Goal: Task Accomplishment & Management: Manage account settings

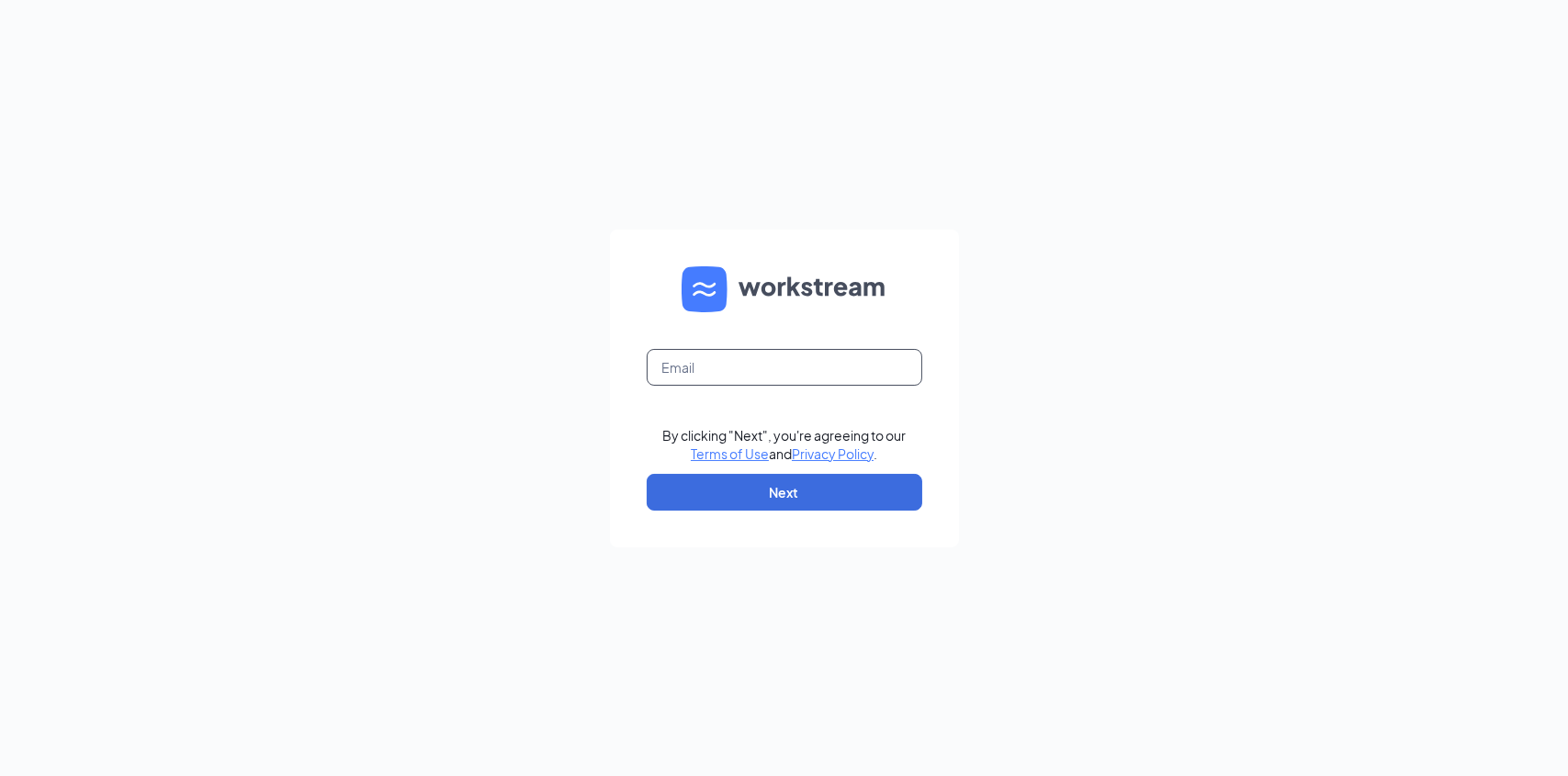
click at [700, 371] on input "text" at bounding box center [784, 367] width 276 height 37
type input "[EMAIL_ADDRESS][DOMAIN_NAME]"
click at [751, 491] on button "Next" at bounding box center [784, 492] width 276 height 37
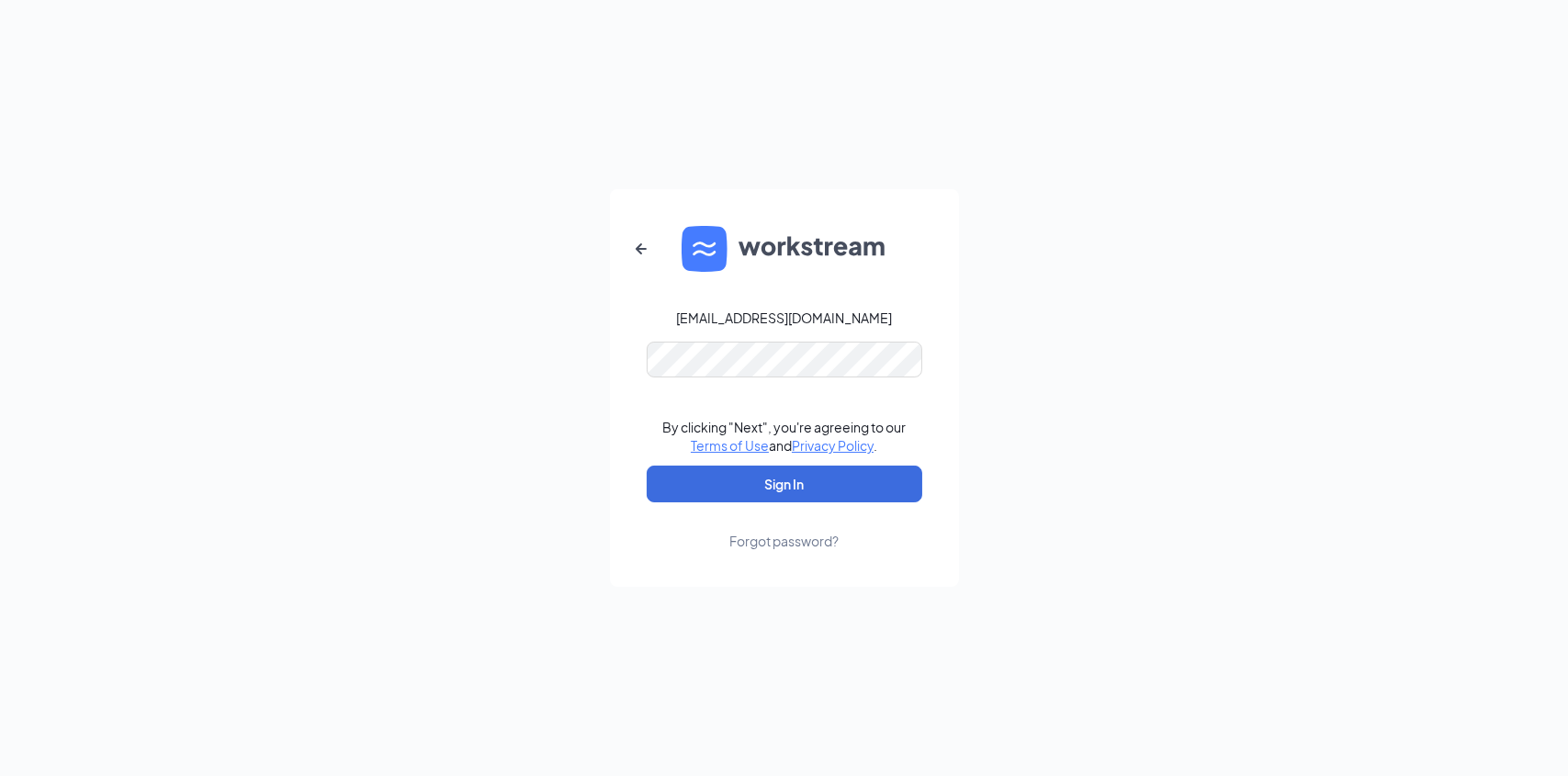
click at [783, 543] on div "Forgot password?" at bounding box center [784, 541] width 110 height 18
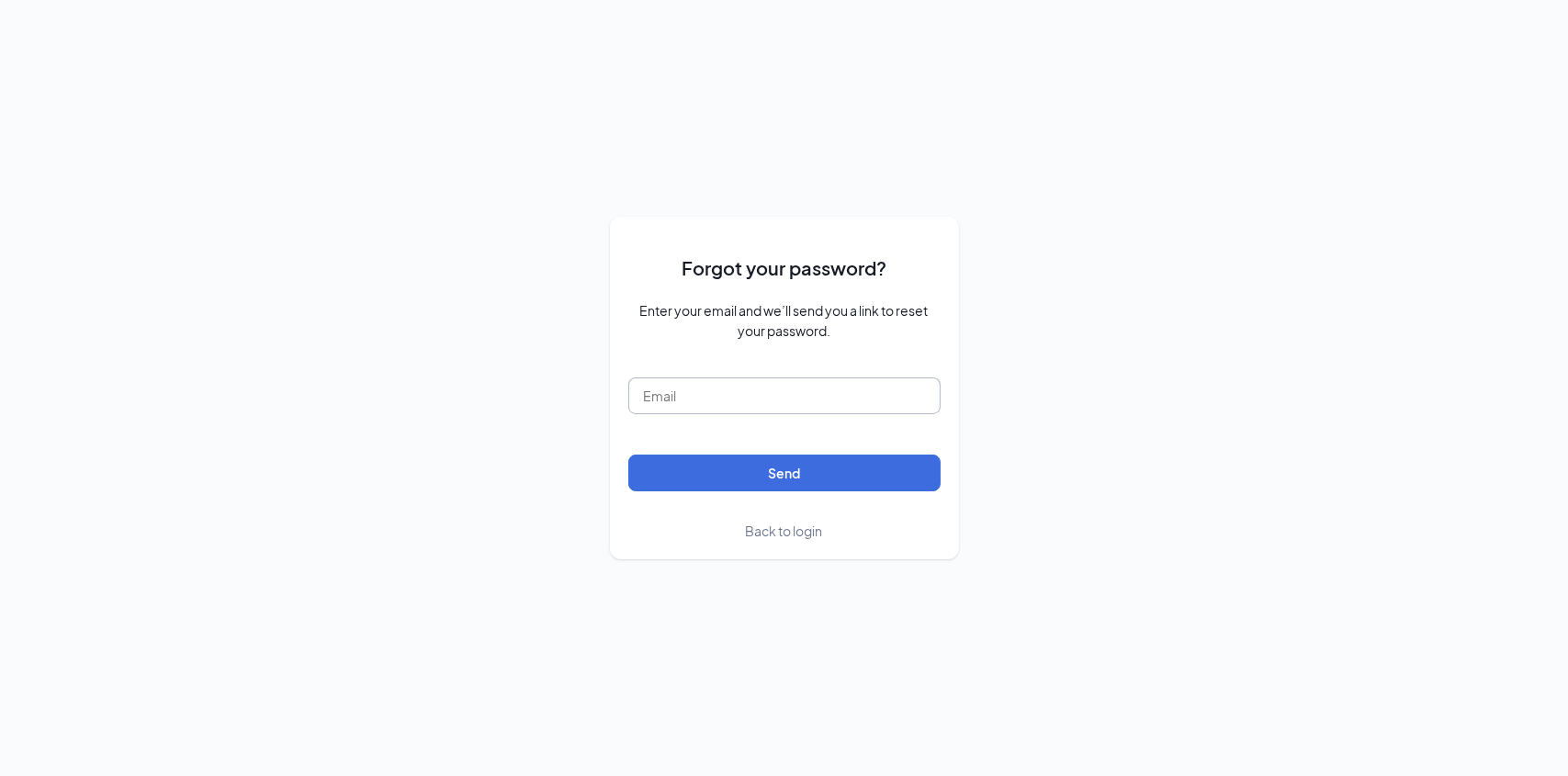
click at [754, 398] on input "text" at bounding box center [784, 395] width 312 height 37
type input "[EMAIL_ADDRESS][DOMAIN_NAME]"
click at [744, 466] on button "Send" at bounding box center [784, 473] width 312 height 37
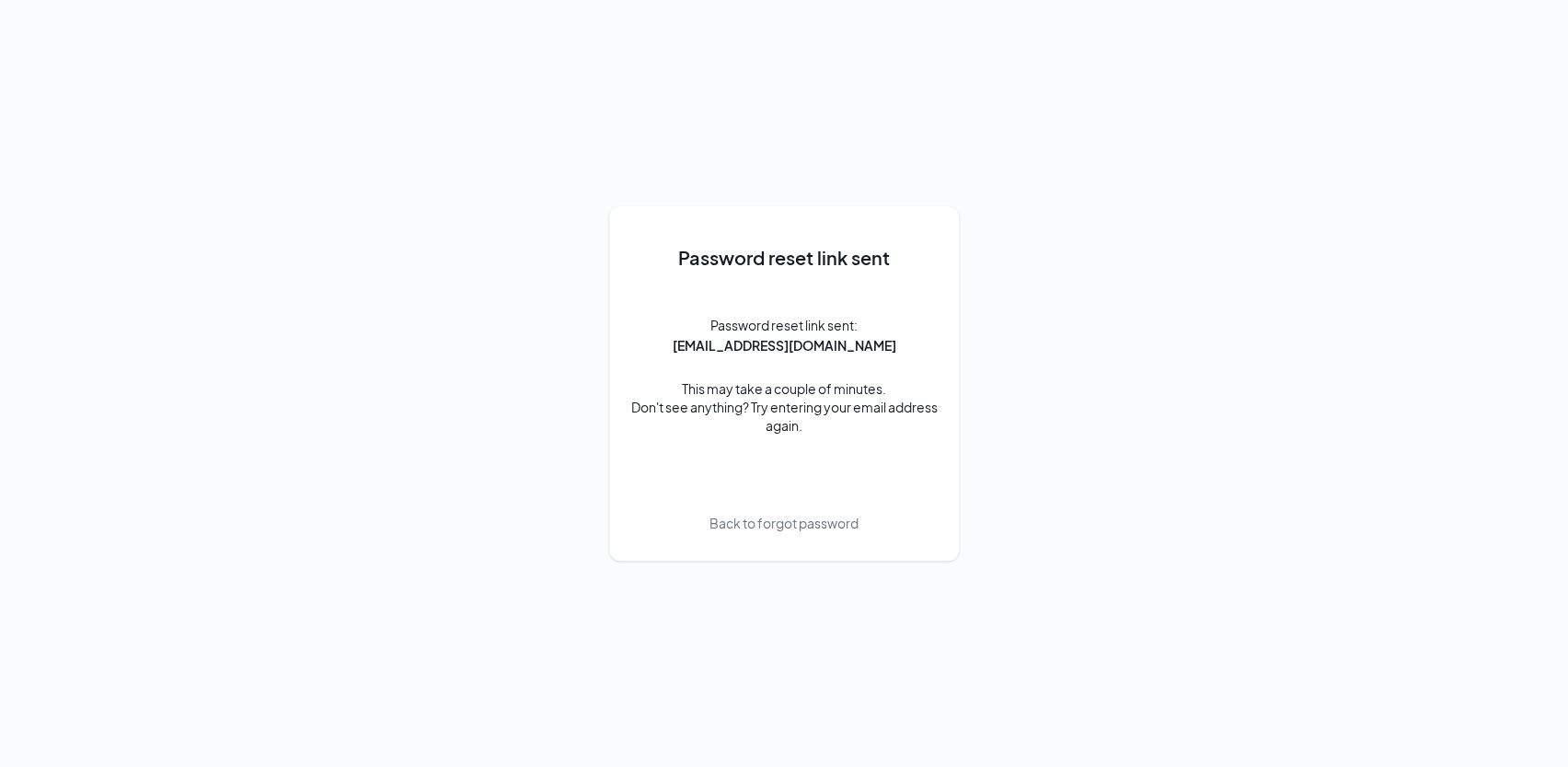
click at [1118, 82] on div "Password reset link sent Password reset link sent: [EMAIL_ADDRESS][DOMAIN_NAME]…" at bounding box center [784, 384] width 1568 height 767
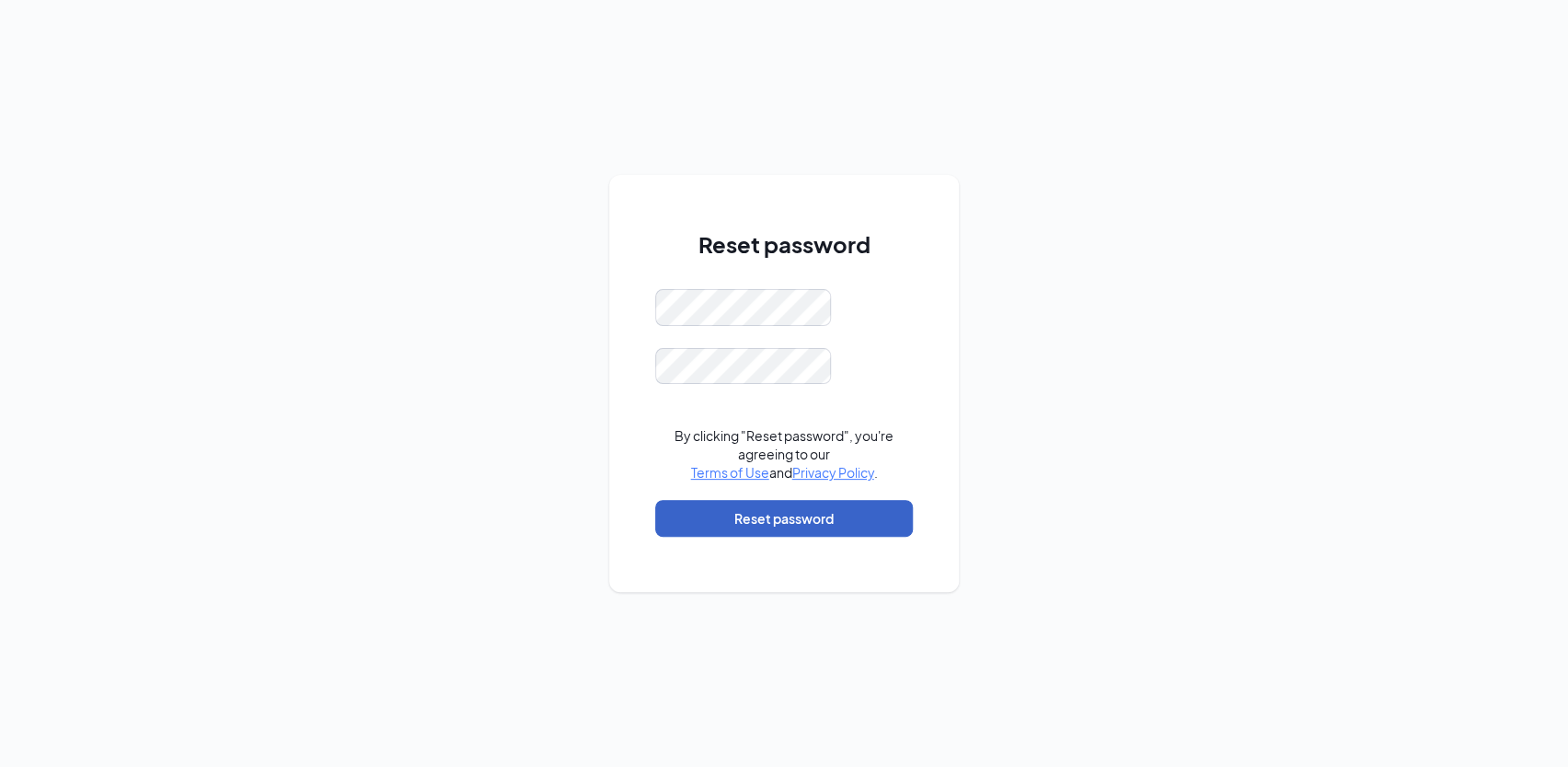
click at [740, 517] on button "Reset password" at bounding box center [784, 518] width 258 height 37
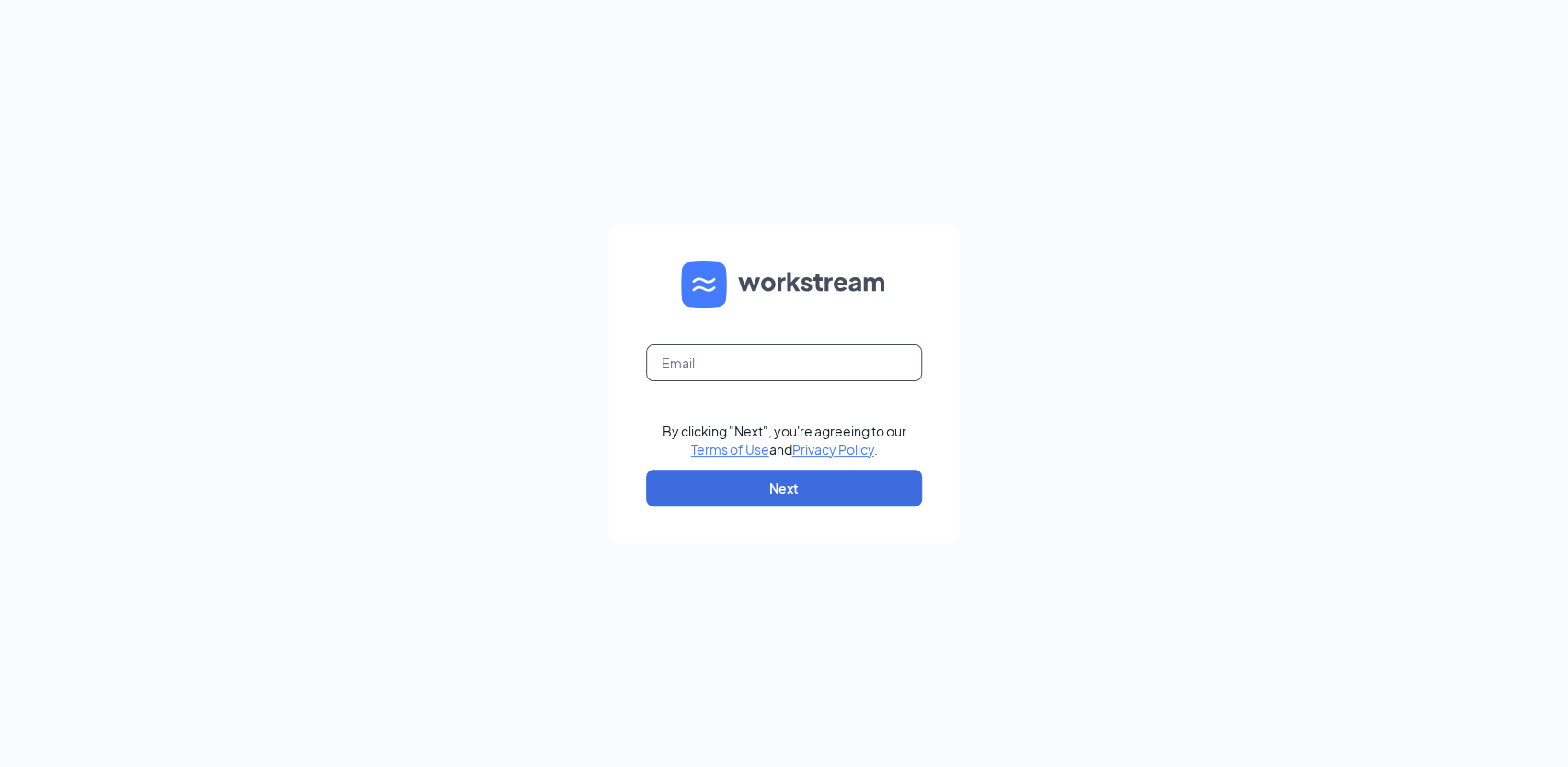
click at [764, 363] on input "text" at bounding box center [784, 363] width 276 height 37
type input "ljs70136@ljsilvers.com"
click at [778, 506] on form "ljs70136@ljsilvers.com By clicking "Next", you're agreeing to our Terms of Use …" at bounding box center [783, 384] width 349 height 318
drag, startPoint x: 775, startPoint y: 490, endPoint x: 775, endPoint y: 529, distance: 39.0
click at [775, 529] on form "ljs70136@ljsilvers.com By clicking "Next", you're agreeing to our Terms of Use …" at bounding box center [783, 384] width 349 height 318
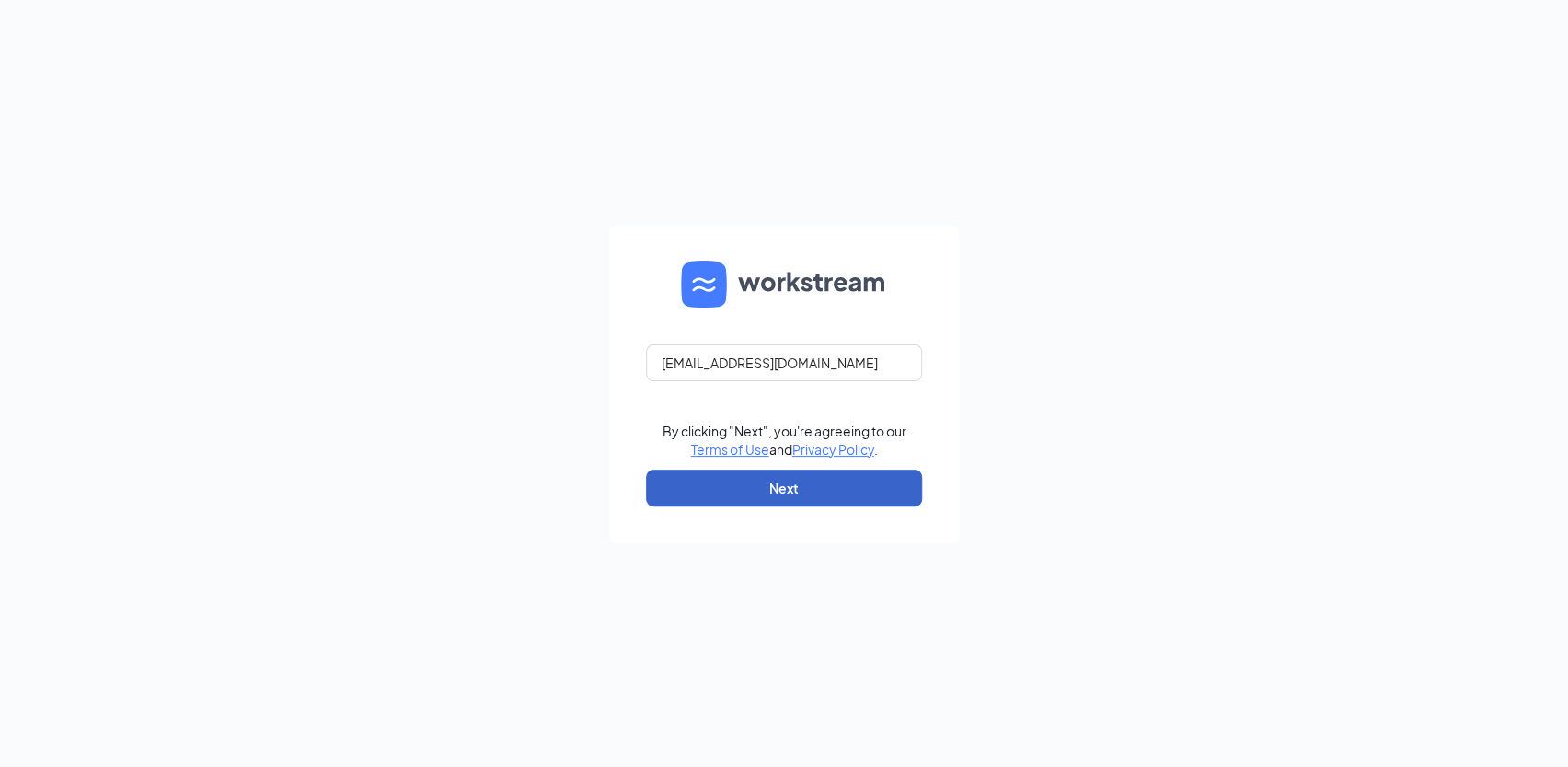
click at [779, 490] on button "Next" at bounding box center [784, 488] width 276 height 37
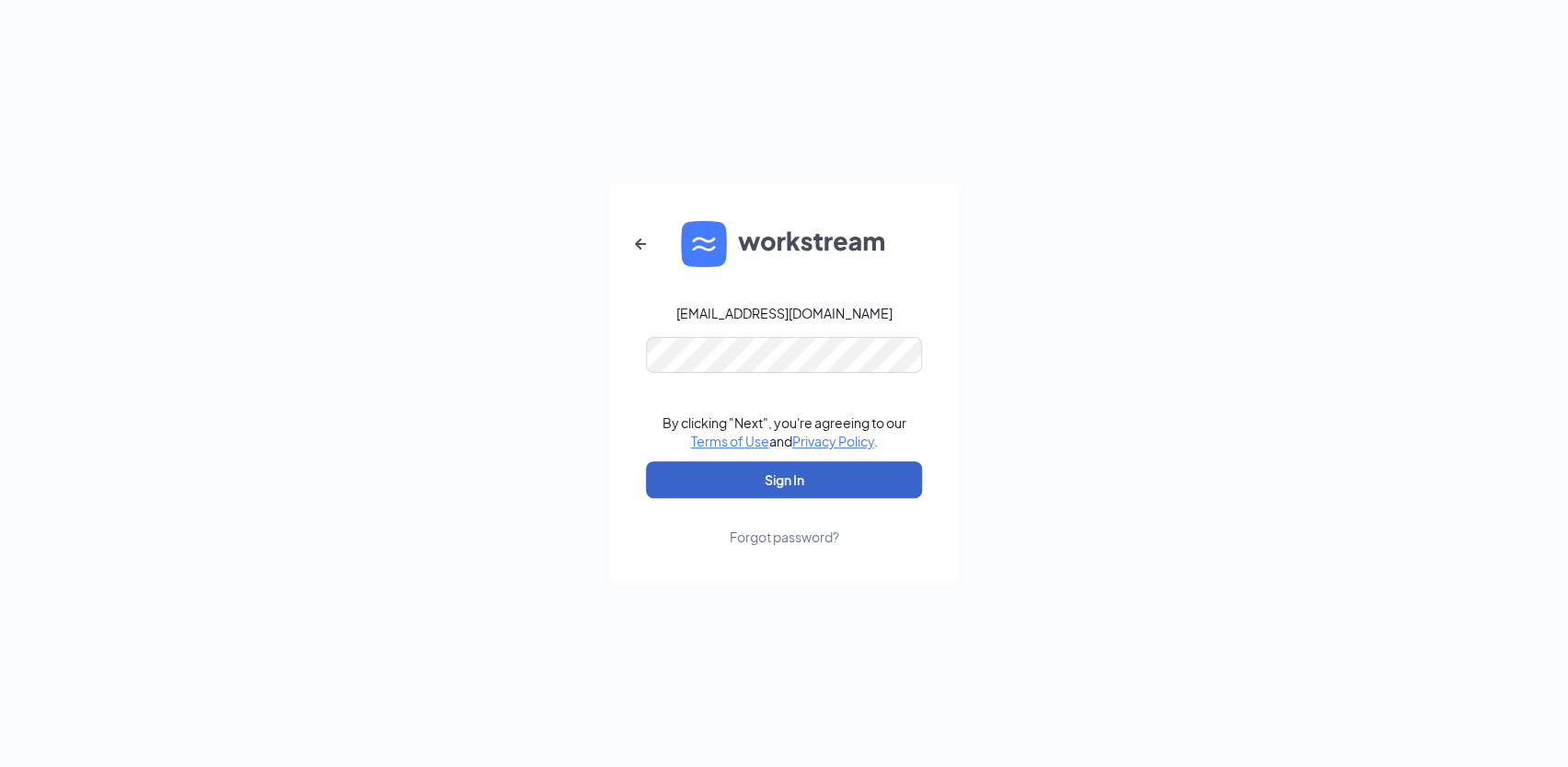
click at [760, 484] on button "Sign In" at bounding box center [784, 479] width 276 height 37
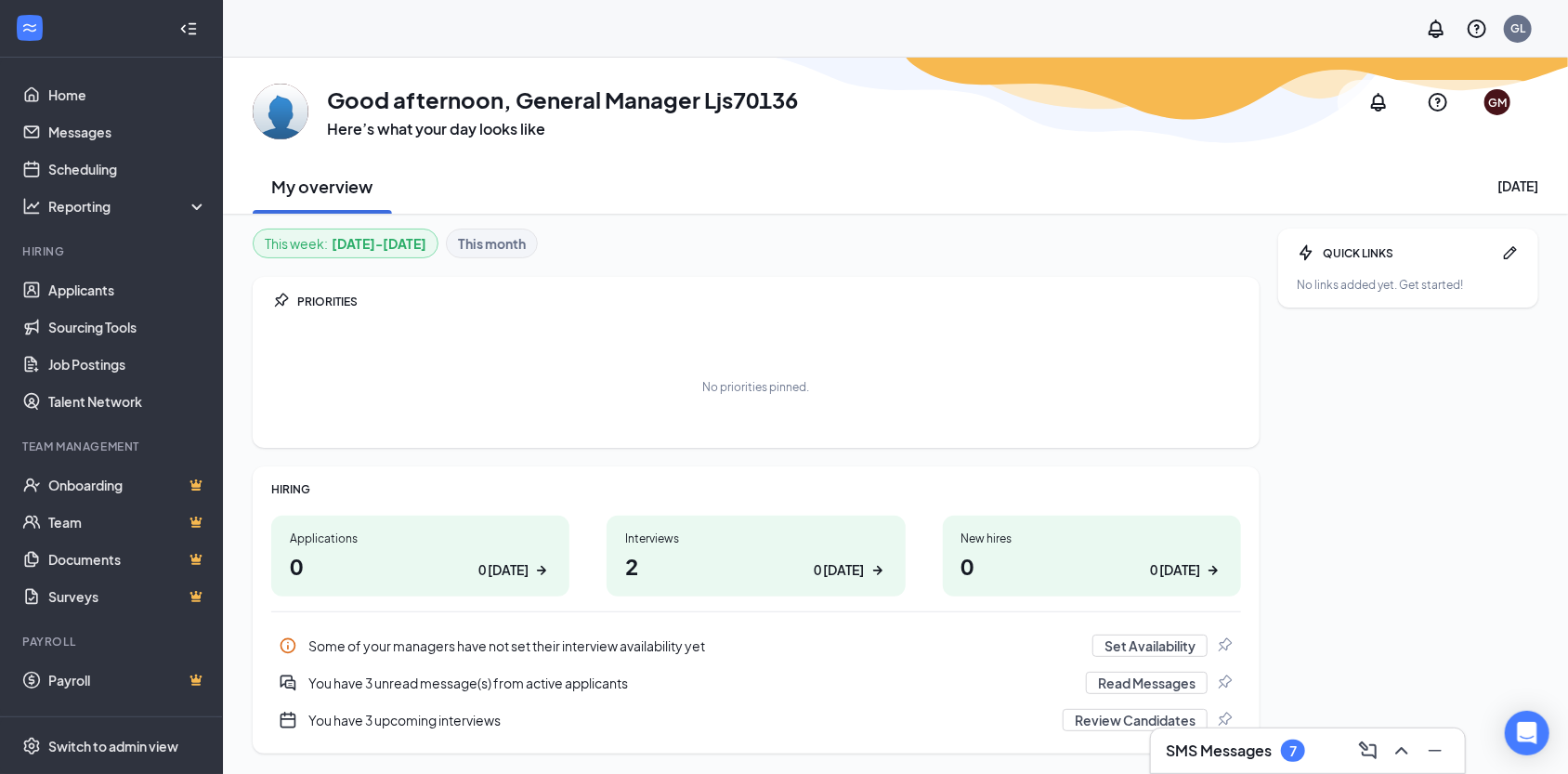
scroll to position [56, 0]
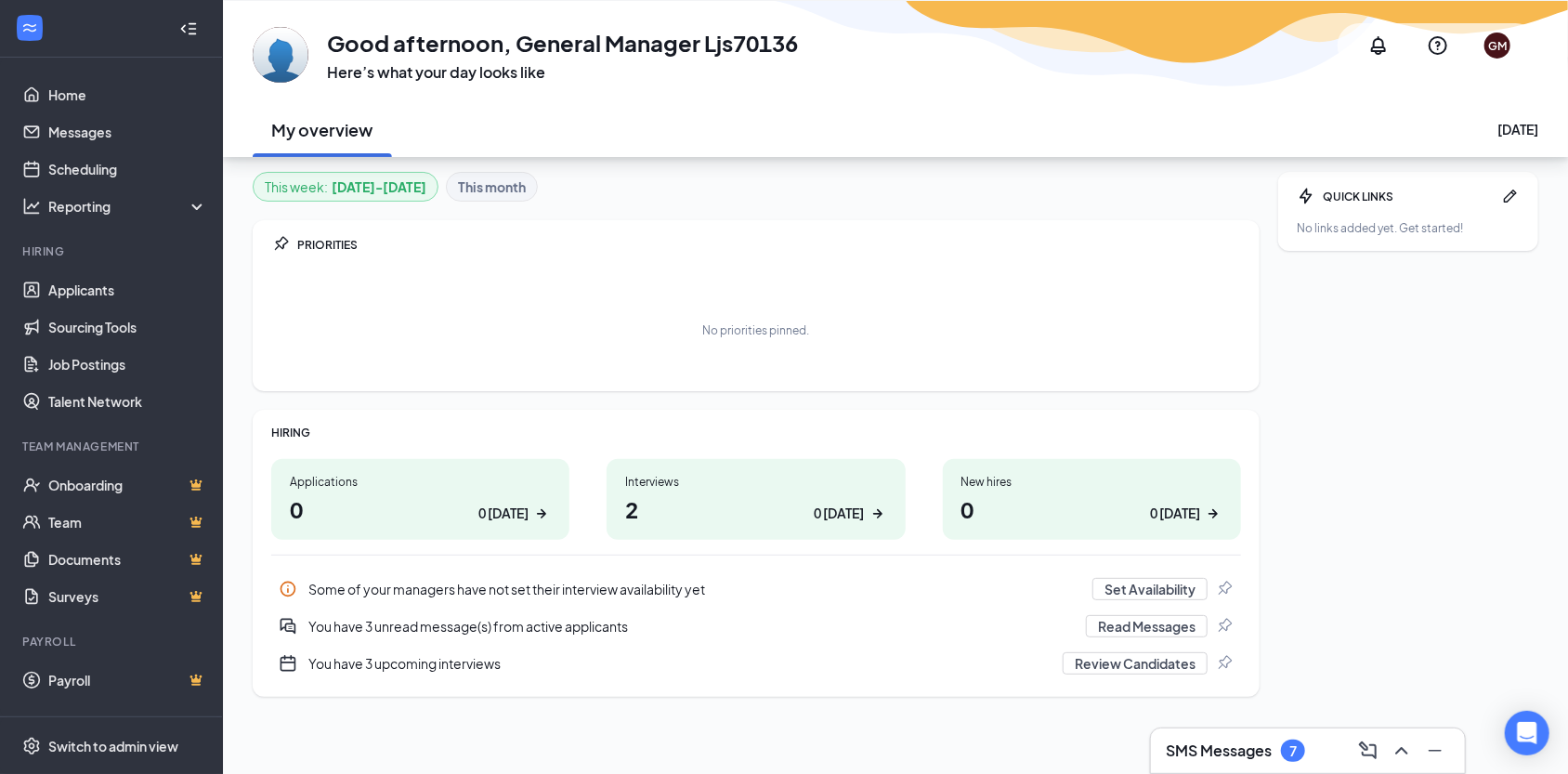
click at [1192, 751] on h3 "SMS Messages" at bounding box center [1218, 750] width 106 height 20
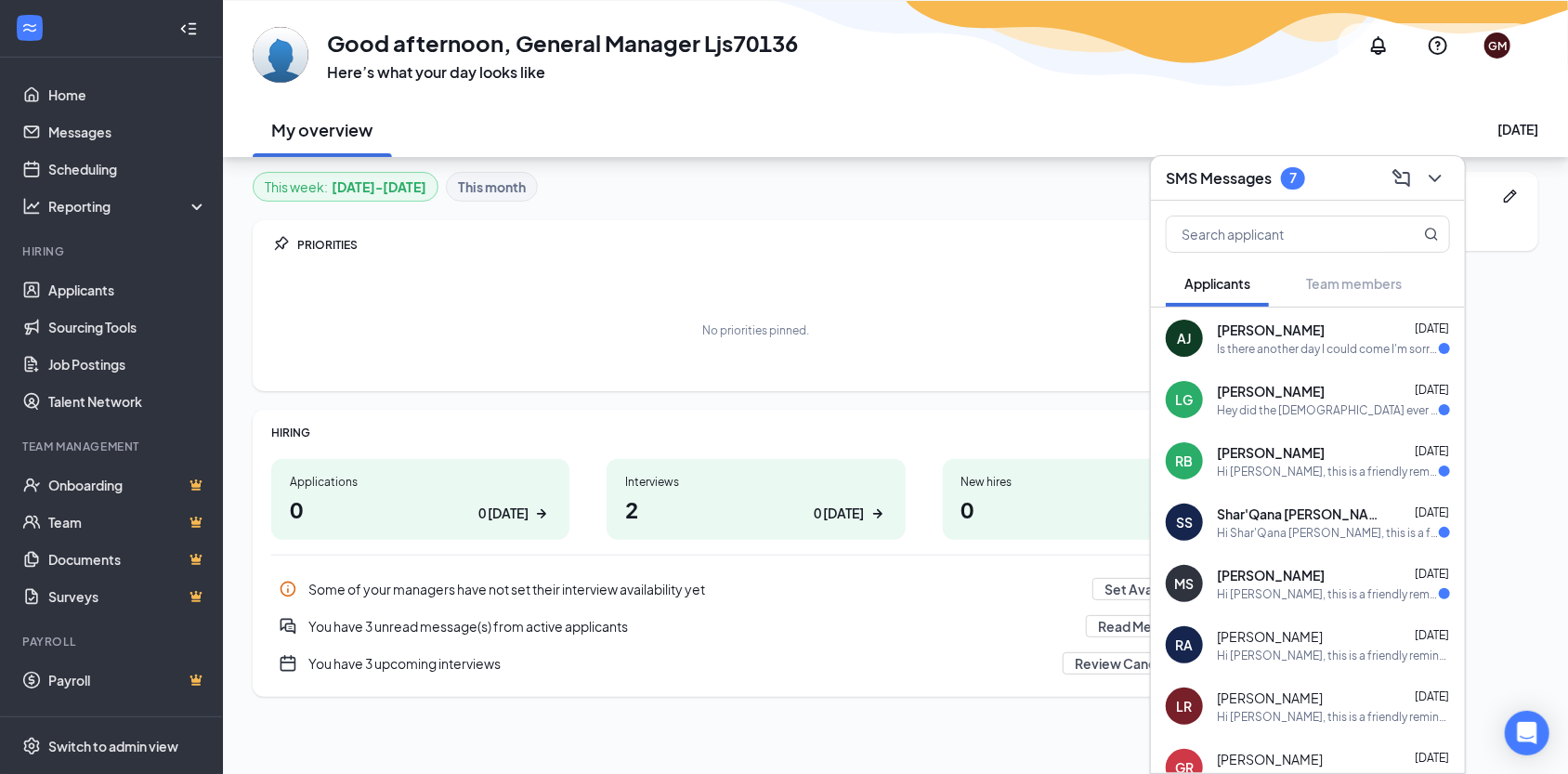
click at [1275, 326] on span "Alayja James" at bounding box center [1270, 329] width 108 height 18
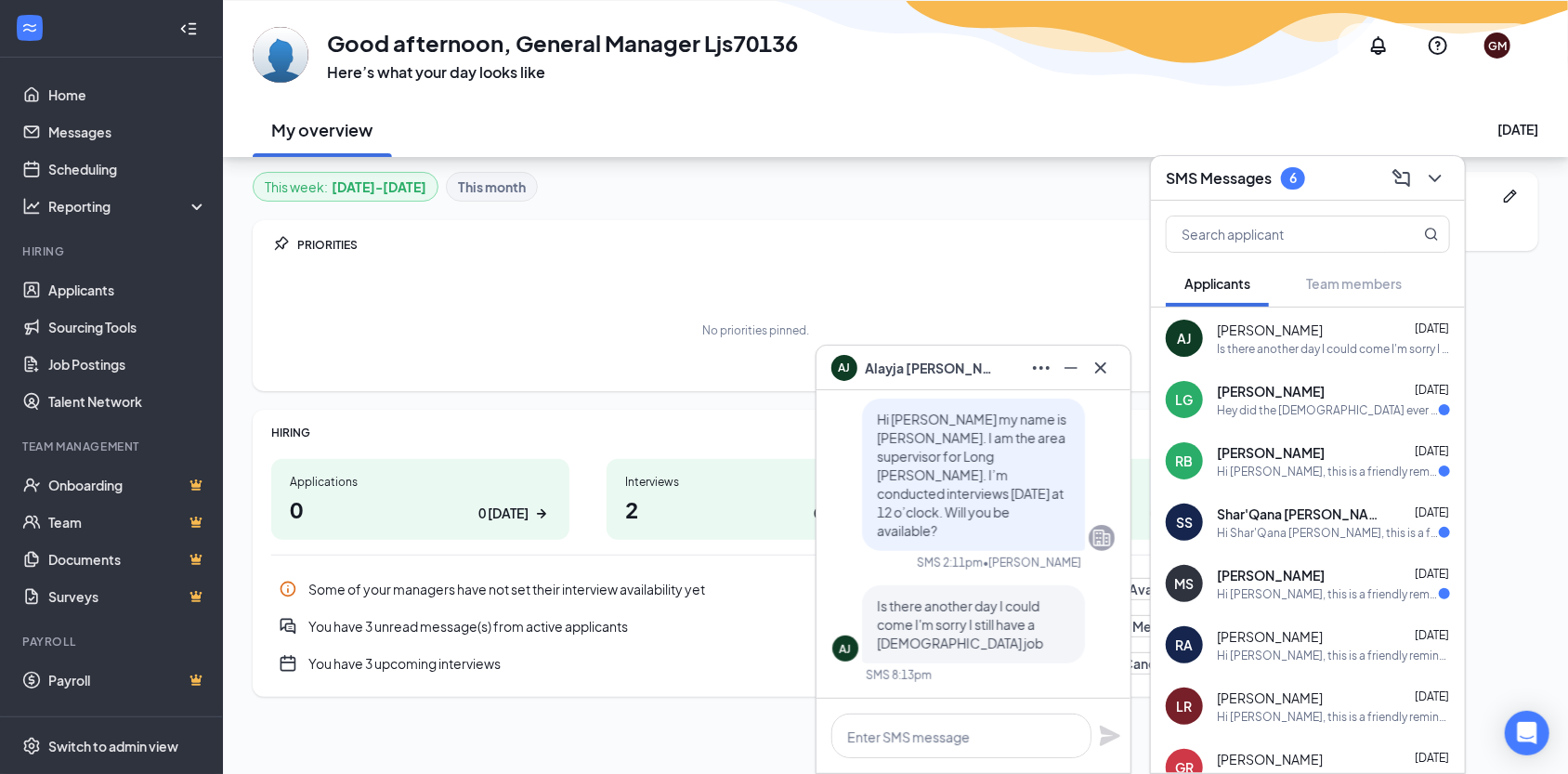
scroll to position [0, 0]
click at [1271, 395] on span "Layonna Grinter" at bounding box center [1270, 390] width 108 height 18
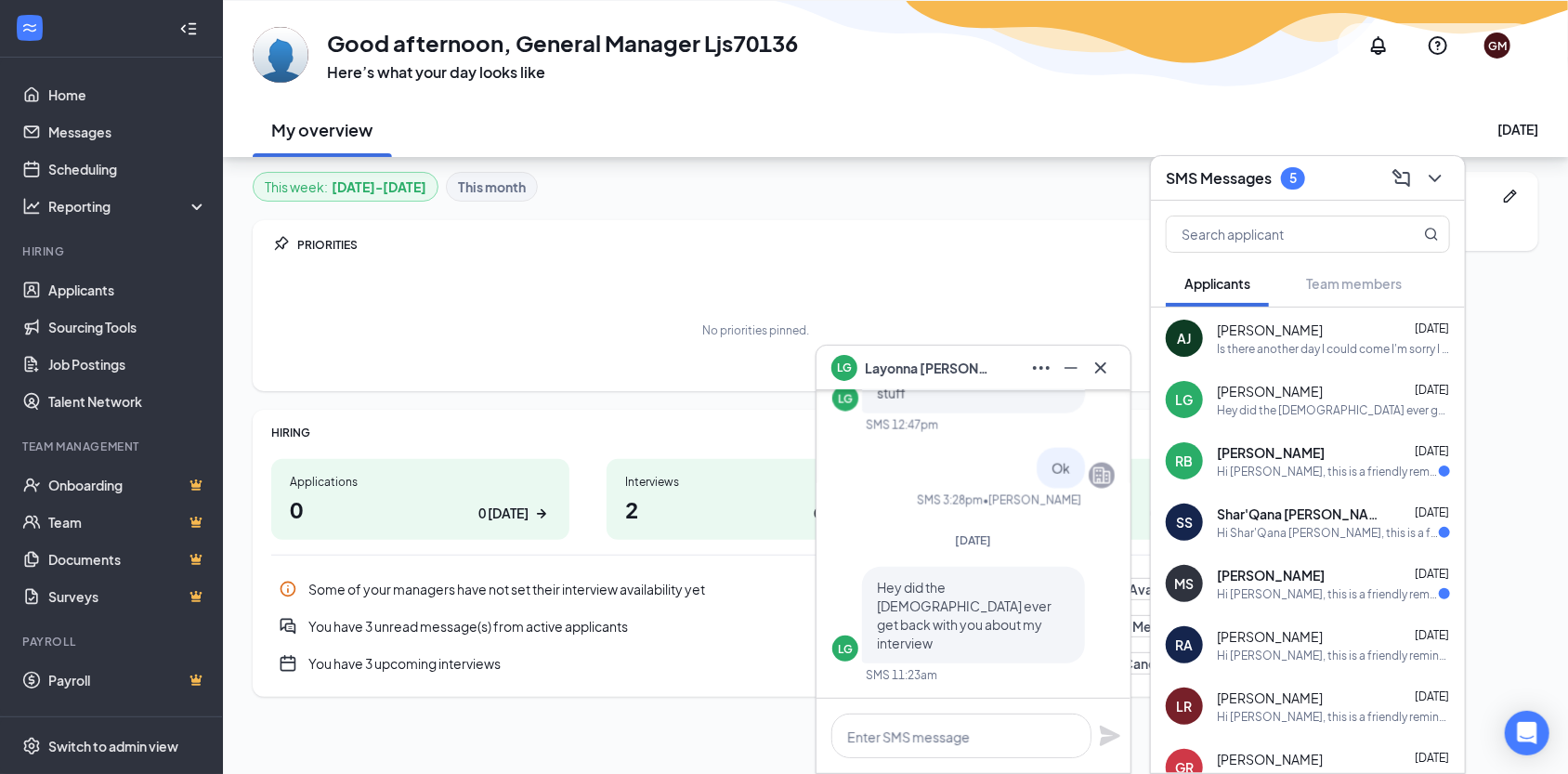
click at [1302, 346] on div "Is there another day I could come I'm sorry I still have a part time job" at bounding box center [1333, 349] width 233 height 16
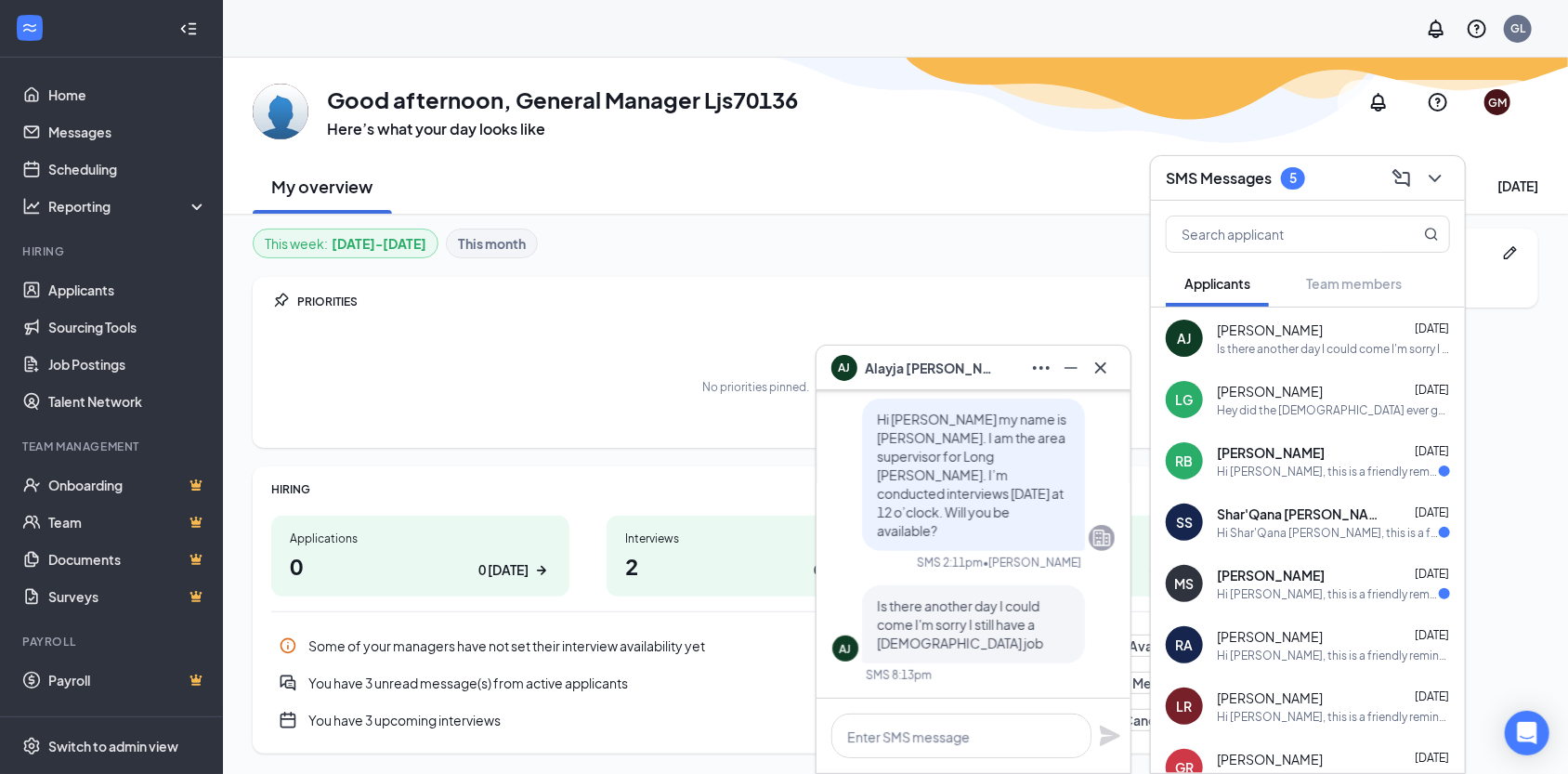
click at [1285, 525] on div "Hi Shar'Qana Stigger, this is a friendly reminder. Your meeting with Long John …" at bounding box center [1327, 532] width 222 height 16
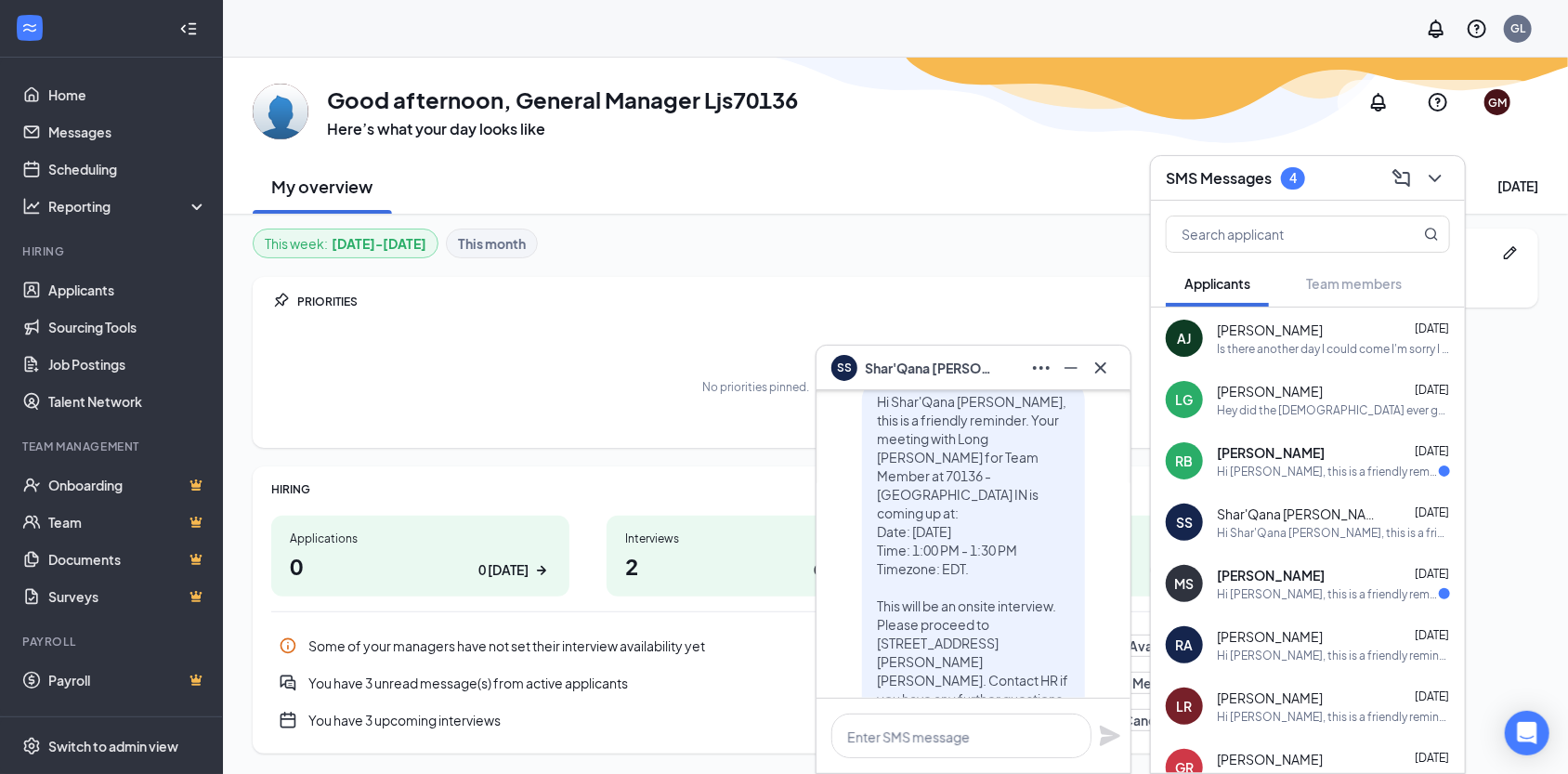
scroll to position [-185, 0]
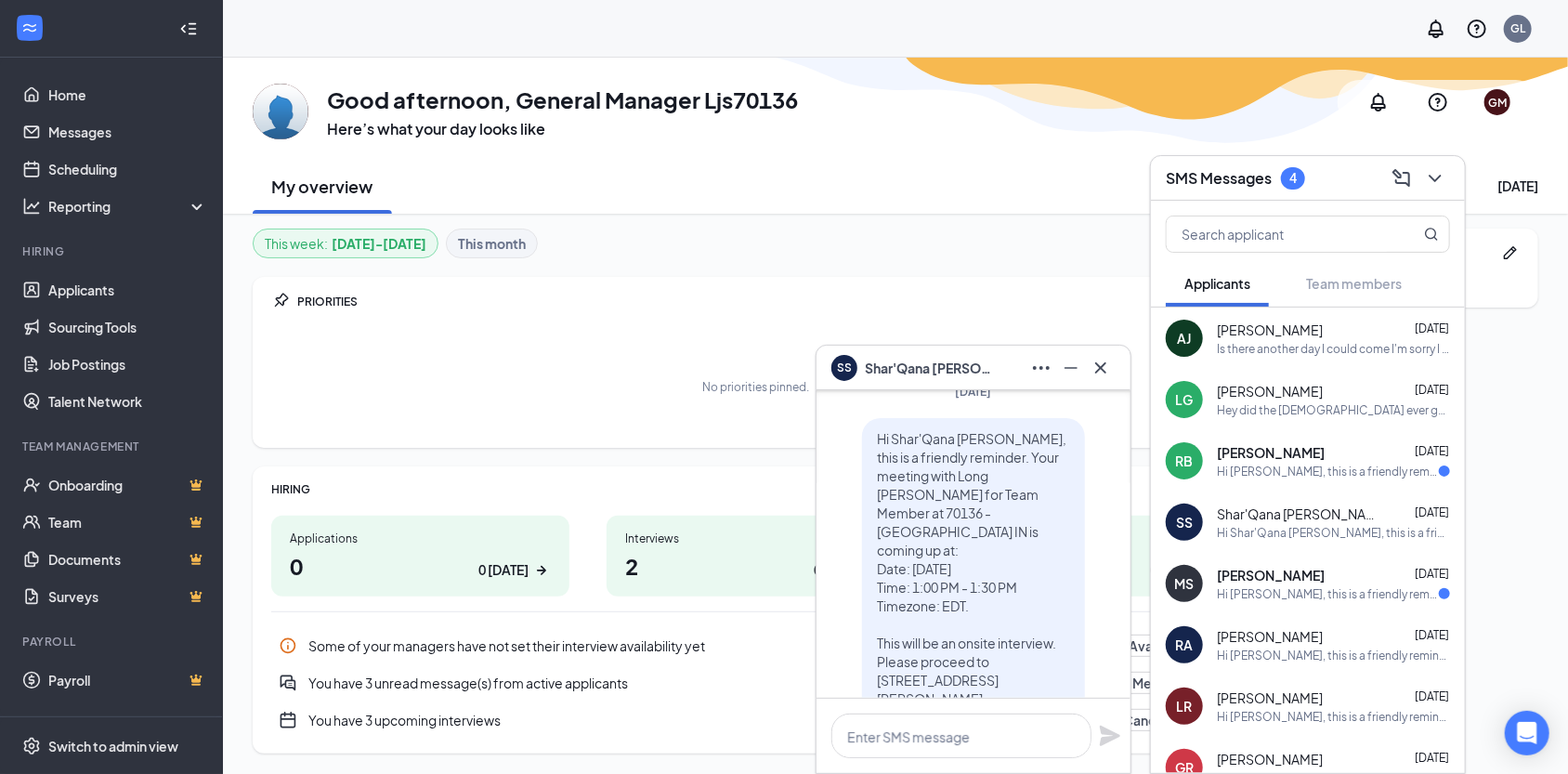
click at [1264, 471] on div "Hi Roshanda Brown, this is a friendly reminder. Your meeting with Long John Sil…" at bounding box center [1327, 471] width 222 height 16
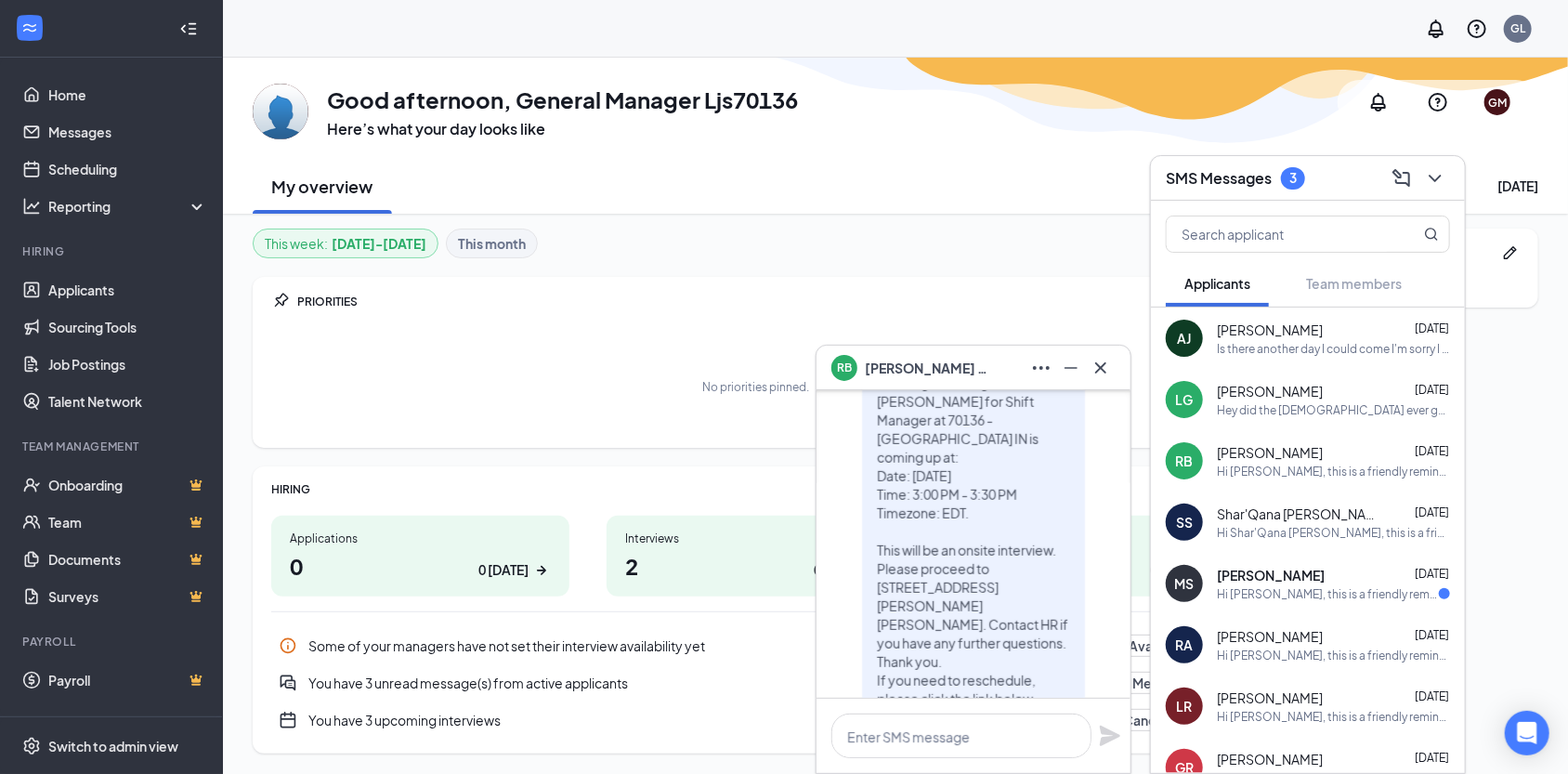
scroll to position [0, 0]
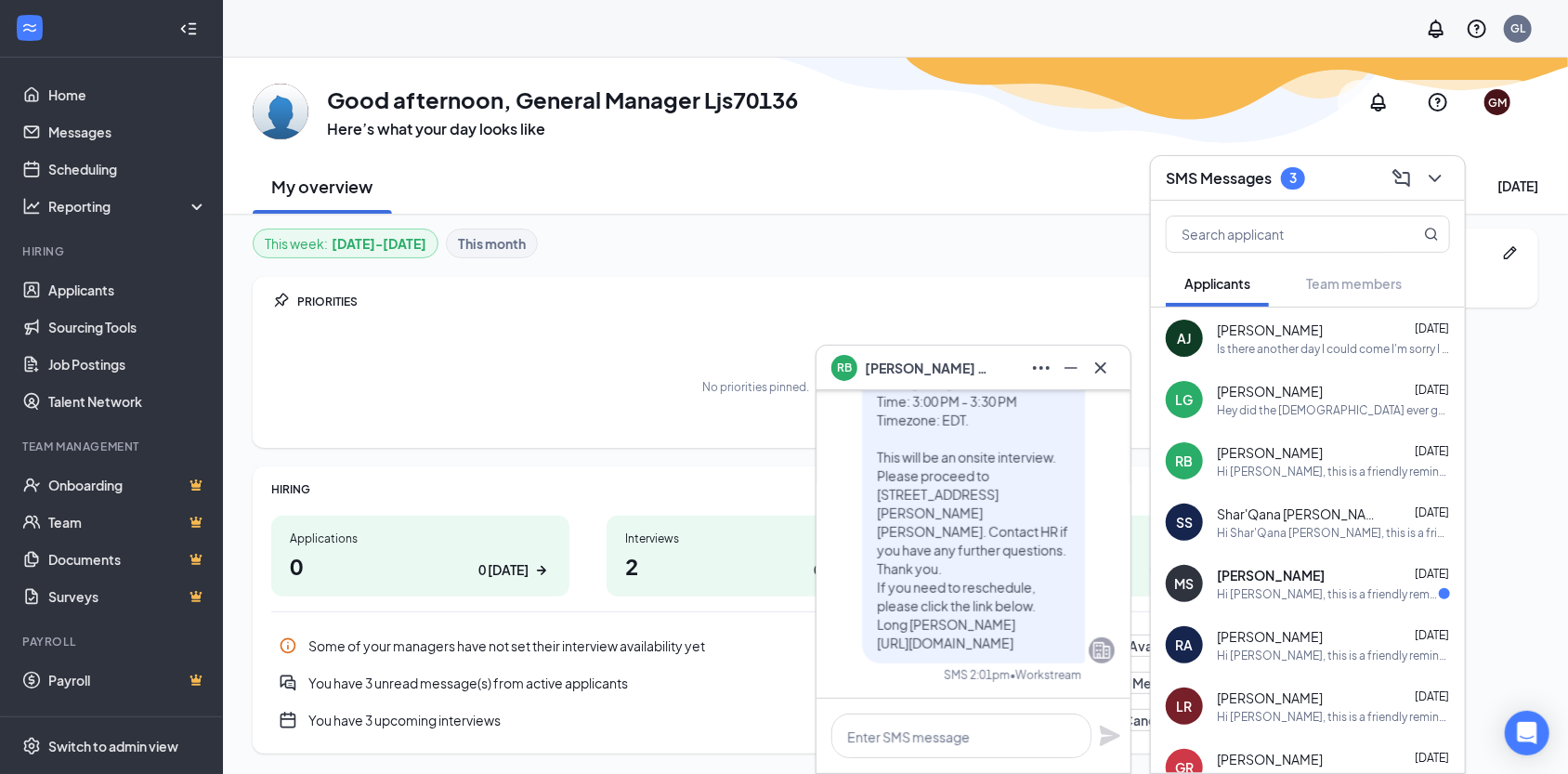
click at [1288, 348] on div "Is there another day I could come I'm sorry I still have a part time job" at bounding box center [1333, 349] width 233 height 16
